Goal: Task Accomplishment & Management: Use online tool/utility

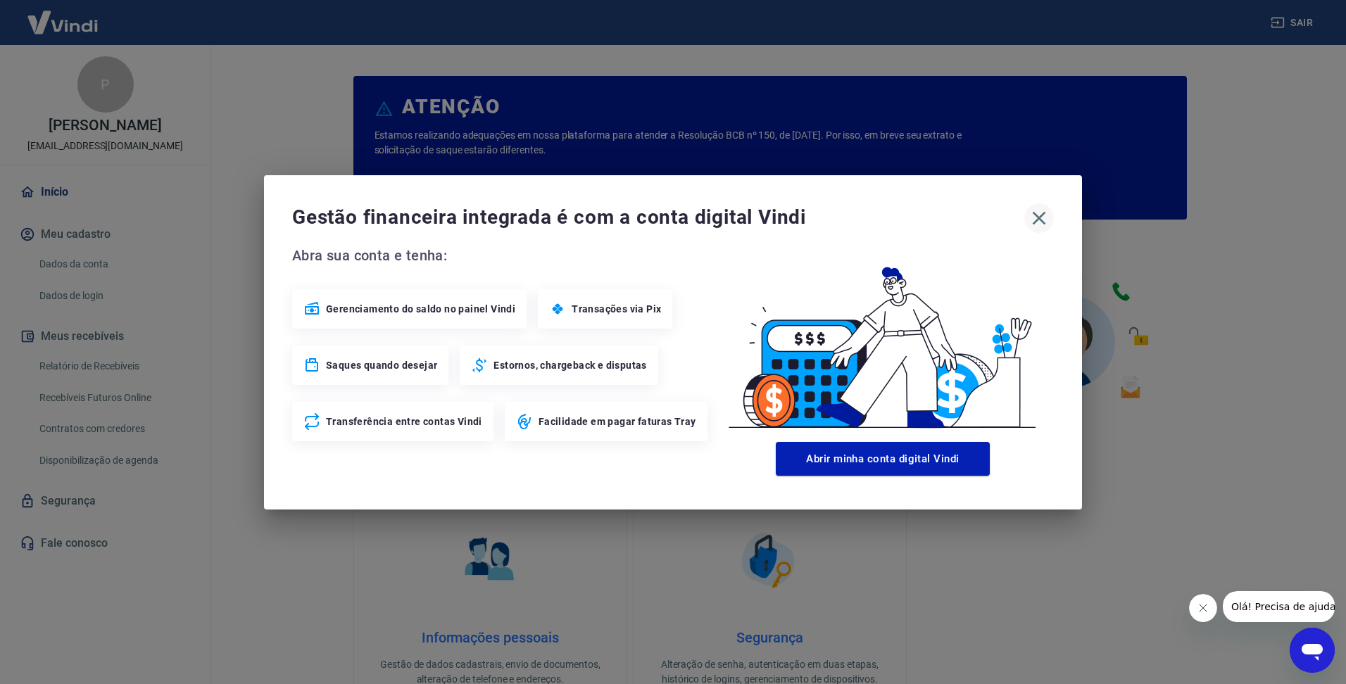
click at [1040, 216] on icon "button" at bounding box center [1038, 217] width 13 height 13
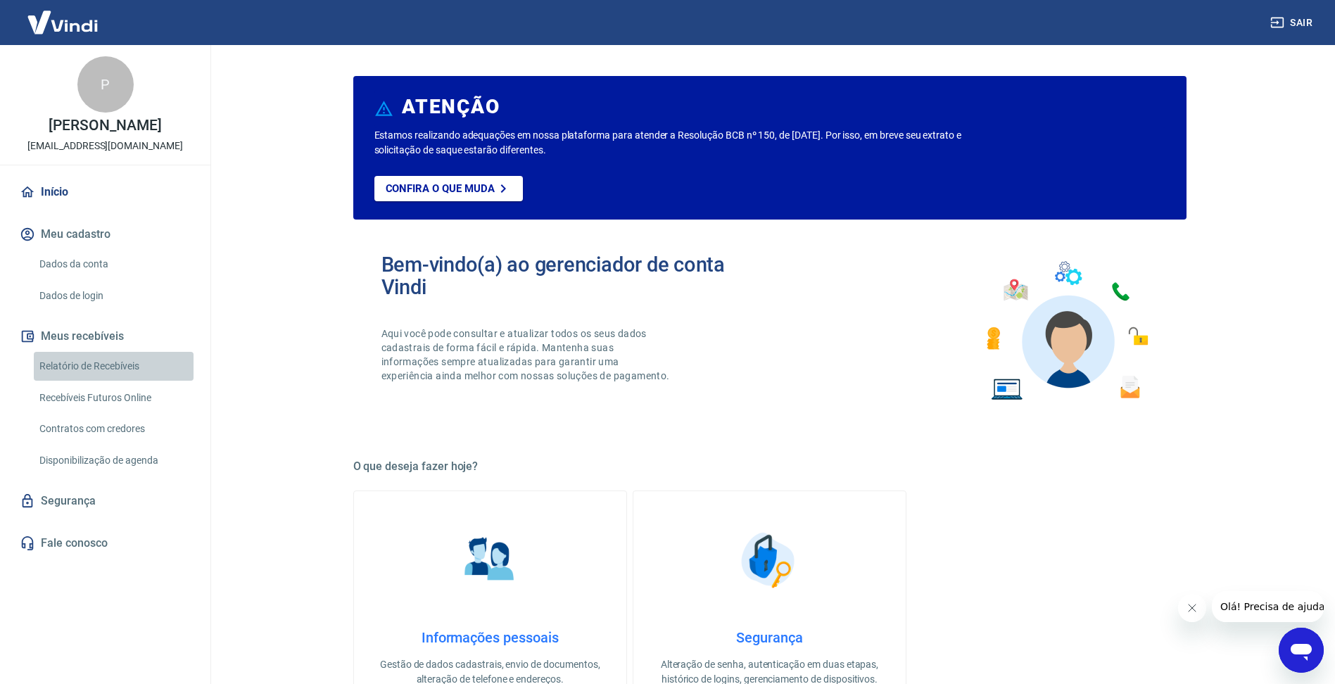
click at [126, 369] on link "Relatório de Recebíveis" at bounding box center [114, 366] width 160 height 29
